Goal: Task Accomplishment & Management: Complete application form

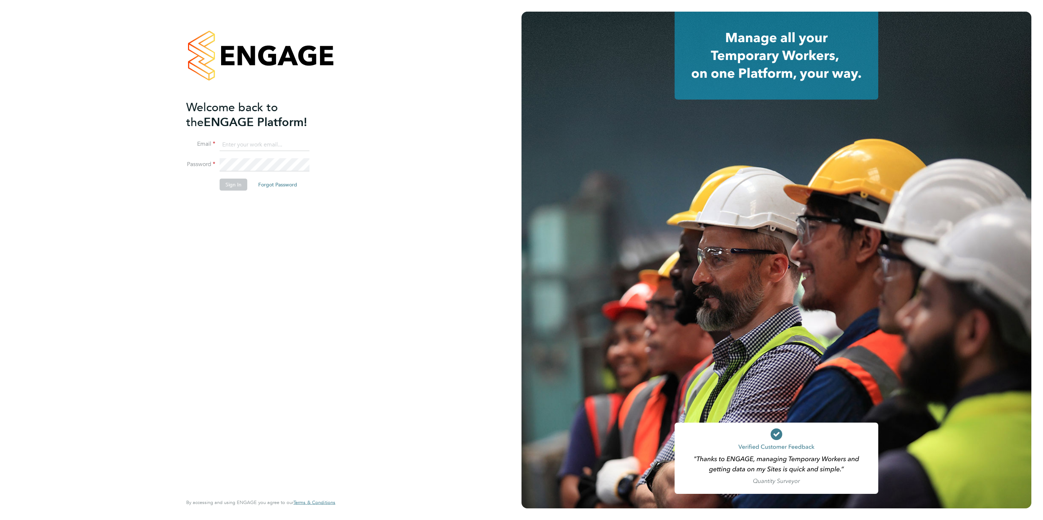
type input "[PERSON_NAME][EMAIL_ADDRESS][DOMAIN_NAME]"
click at [234, 184] on button "Sign In" at bounding box center [234, 185] width 28 height 12
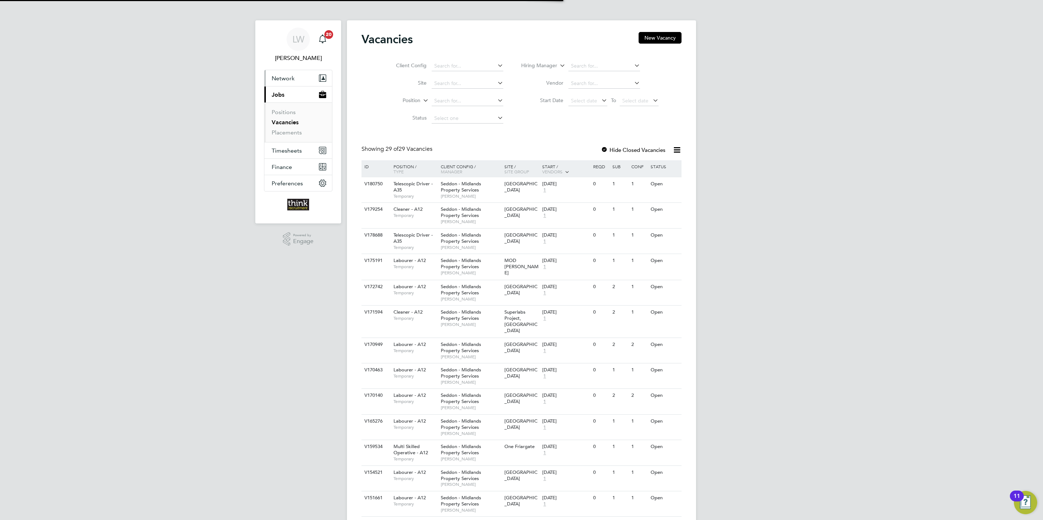
click at [284, 75] on span "Network" at bounding box center [283, 78] width 23 height 7
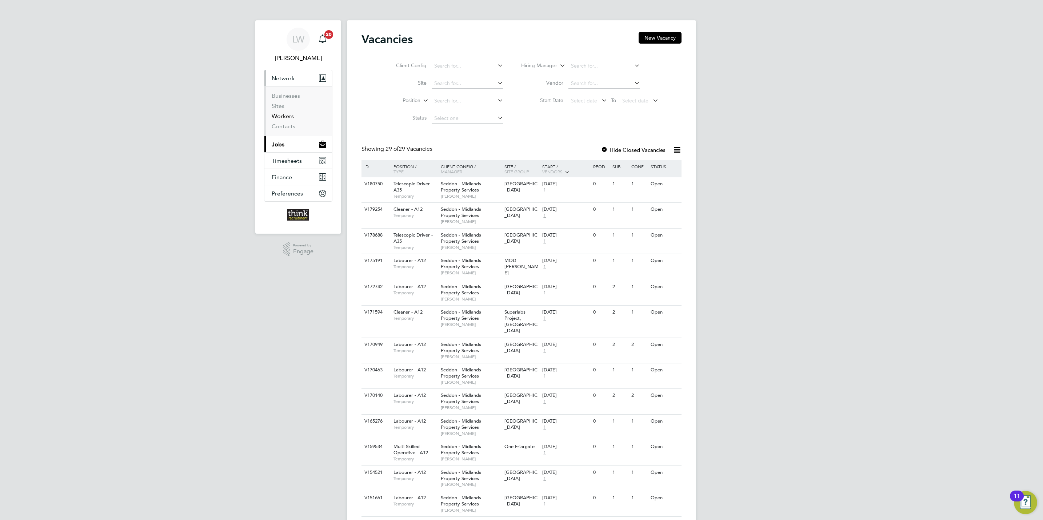
click at [285, 116] on link "Workers" at bounding box center [283, 116] width 22 height 7
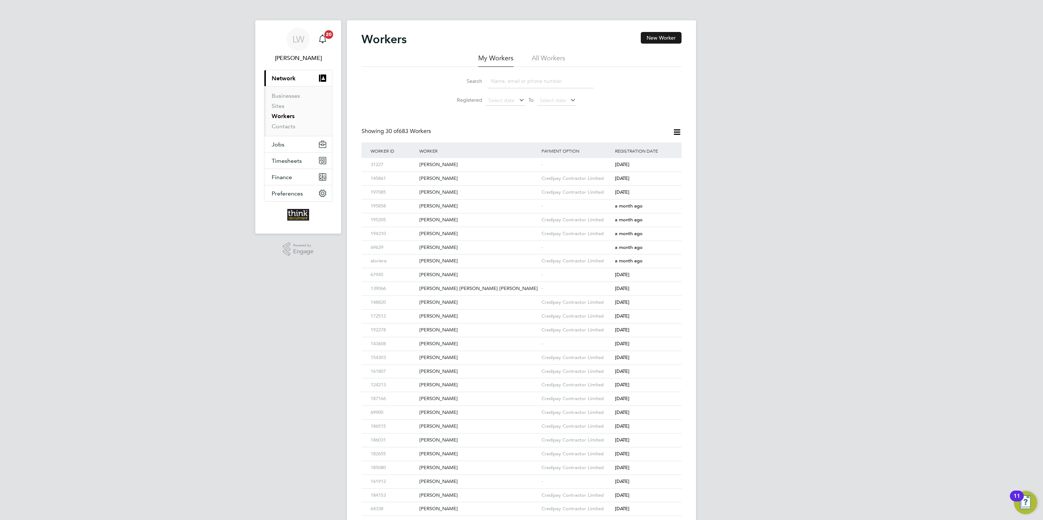
click at [655, 36] on button "New Worker" at bounding box center [661, 38] width 41 height 12
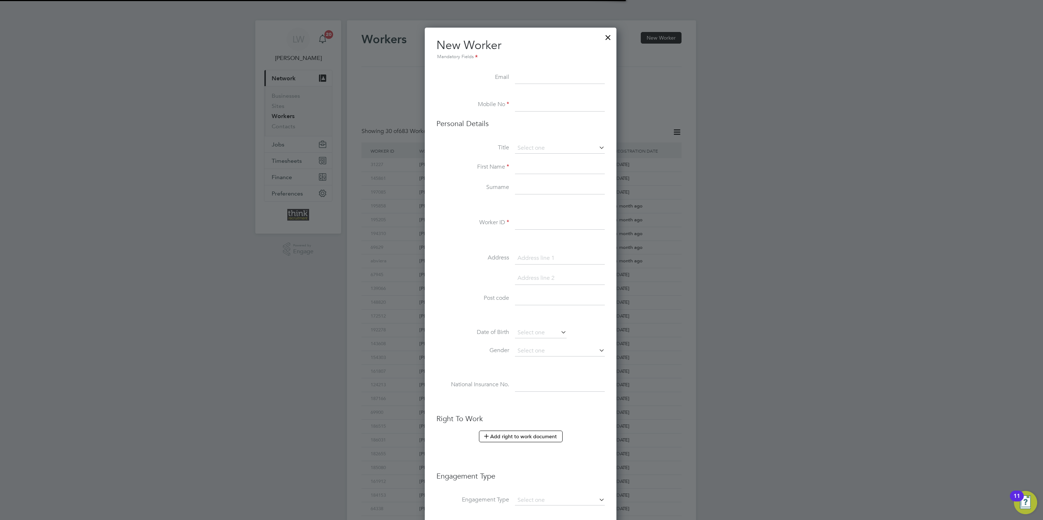
scroll to position [618, 193]
paste input "iykeuchendu22@gmail.com"
type input "iykeuchendu22@gmail.com"
click at [532, 107] on input at bounding box center [560, 105] width 90 height 13
paste input "07448 979 151"
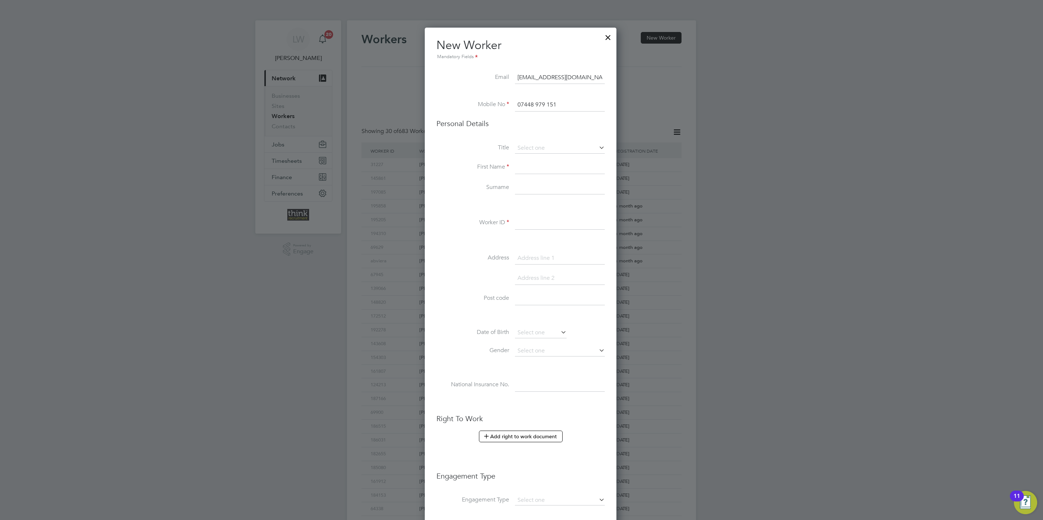
scroll to position [618, 199]
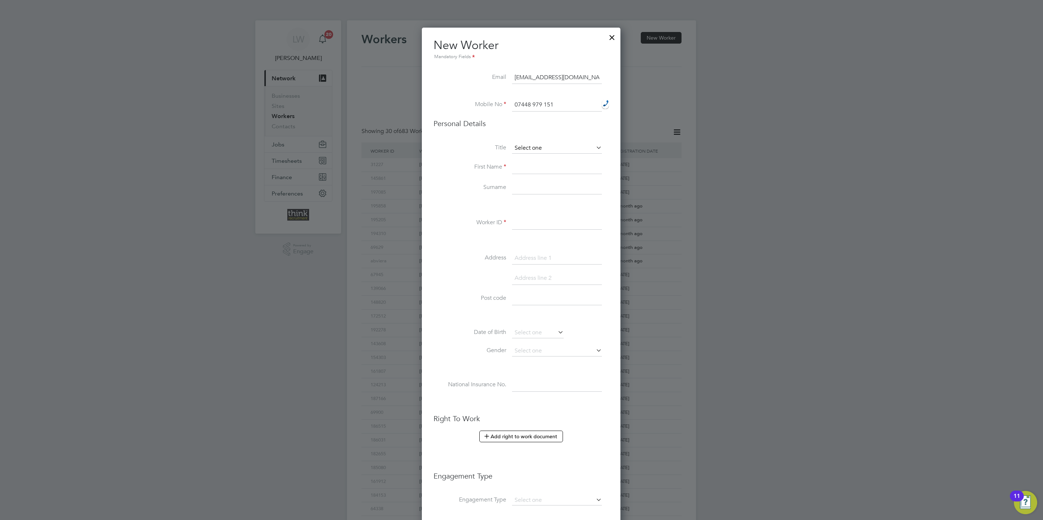
type input "07448 979 151"
click at [541, 150] on input at bounding box center [557, 148] width 90 height 11
click at [539, 156] on li "Mr" at bounding box center [557, 158] width 91 height 9
type input "Mr"
click at [525, 172] on input at bounding box center [557, 167] width 90 height 13
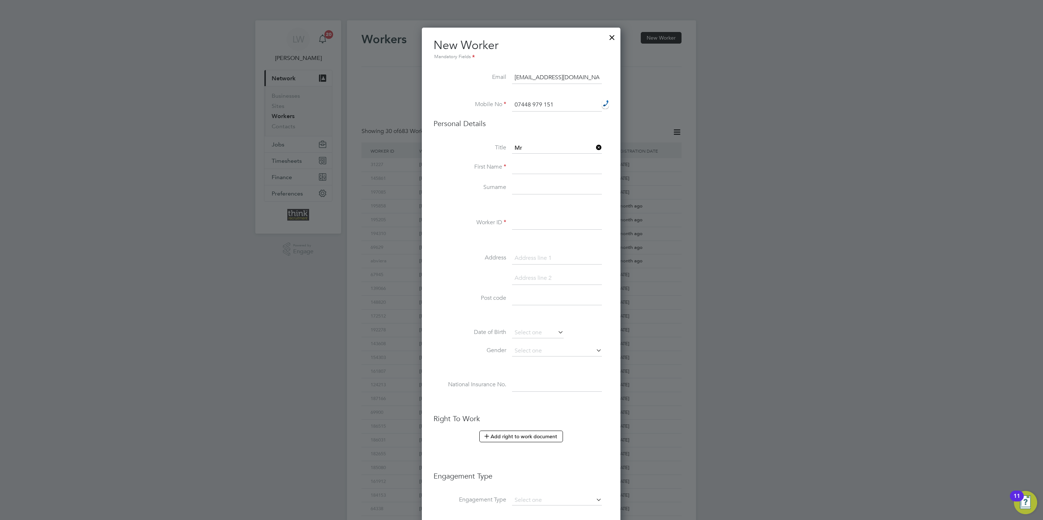
paste input "Ikechukwu"
type input "Ikechukwu"
click at [527, 188] on input at bounding box center [557, 187] width 90 height 13
paste input "Uchendu"
type input "Uchendu"
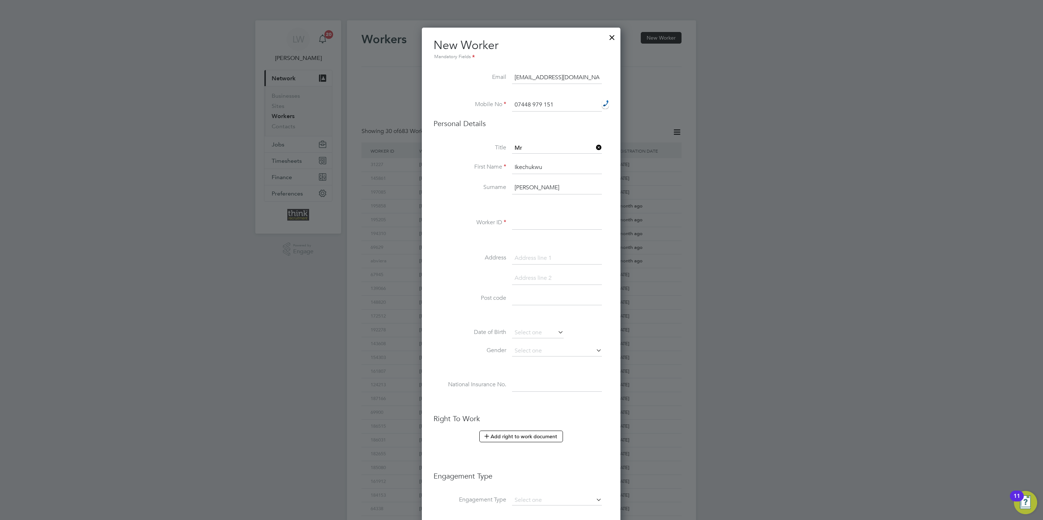
click at [532, 223] on input at bounding box center [557, 223] width 90 height 13
type input "162422"
